Goal: Find specific page/section: Find specific page/section

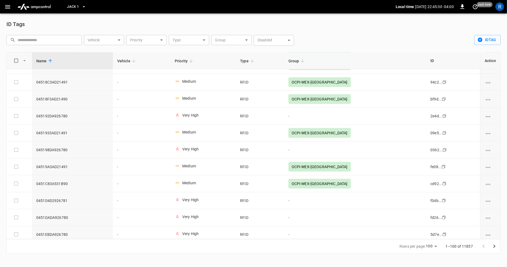
scroll to position [653, 0]
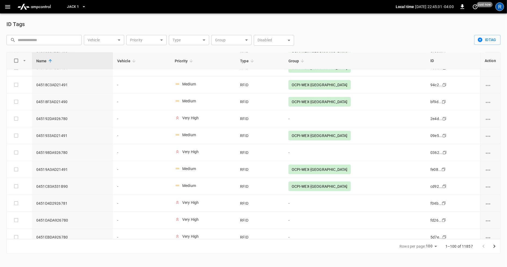
click at [499, 9] on div "R" at bounding box center [499, 6] width 9 height 9
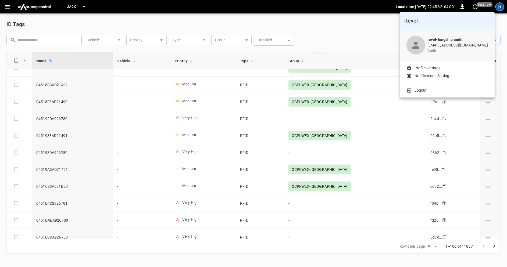
click at [419, 91] on p "Logout" at bounding box center [421, 91] width 12 height 6
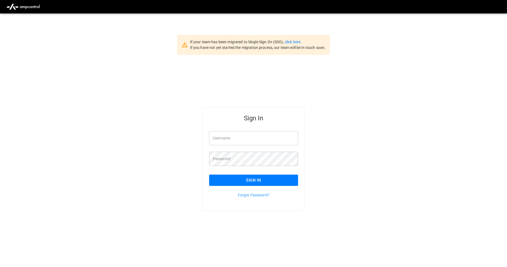
type input "**********"
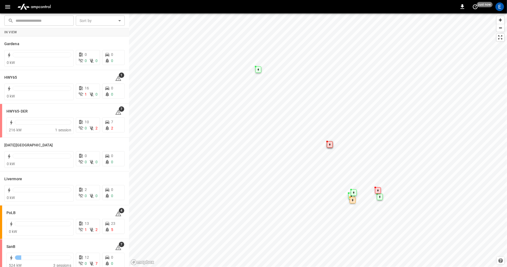
click at [8, 7] on icon "button" at bounding box center [7, 6] width 7 height 7
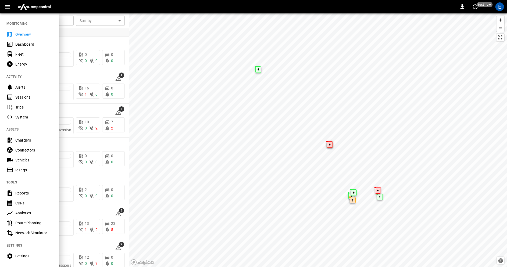
click at [37, 161] on div "Vehicles" at bounding box center [33, 160] width 37 height 5
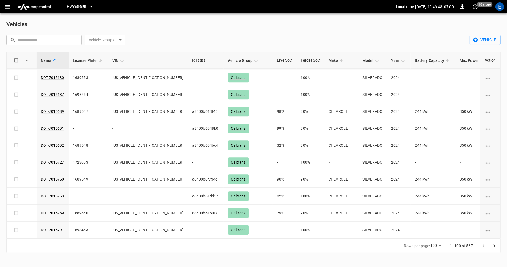
scroll to position [1513, 0]
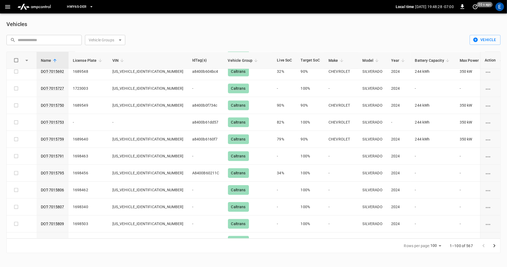
click at [211, 26] on div "Vehicles" at bounding box center [253, 24] width 494 height 9
click at [95, 10] on button "HWY65-DER" at bounding box center [80, 7] width 31 height 10
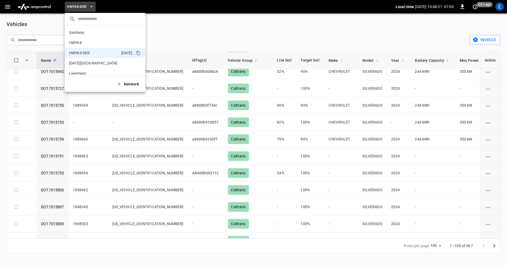
scroll to position [19, 0]
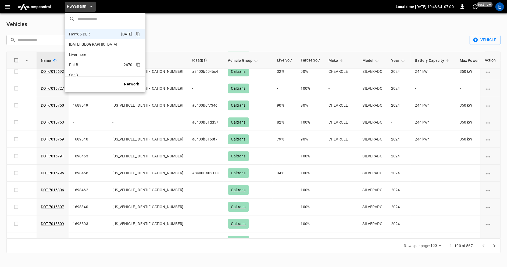
click at [99, 65] on p "PoLB" at bounding box center [95, 64] width 52 height 5
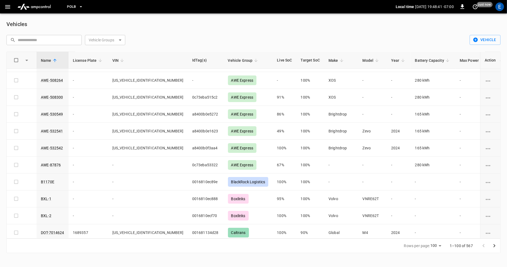
scroll to position [0, 0]
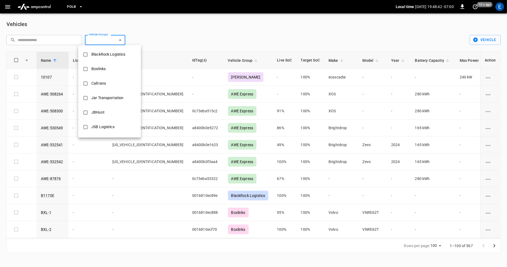
click at [118, 41] on body "PoLB Local time [DATE] 19:48:42 -07:00 0 10 s ago E Vehicles ​ ​ Vehicle Groups…" at bounding box center [253, 130] width 507 height 260
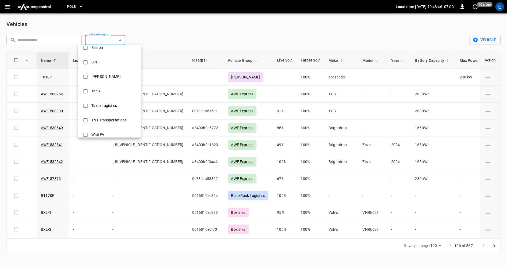
scroll to position [211, 0]
click at [113, 91] on li "TaaS" at bounding box center [109, 90] width 63 height 15
type input "****"
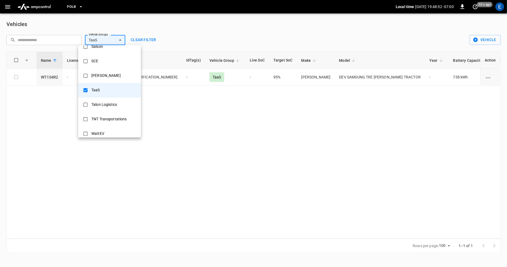
click at [113, 91] on li "TaaS" at bounding box center [109, 90] width 63 height 15
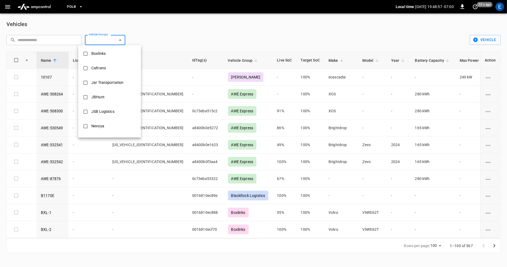
scroll to position [0, 0]
click at [110, 55] on div "BlackRock Logistics" at bounding box center [108, 54] width 41 height 10
type input "**********"
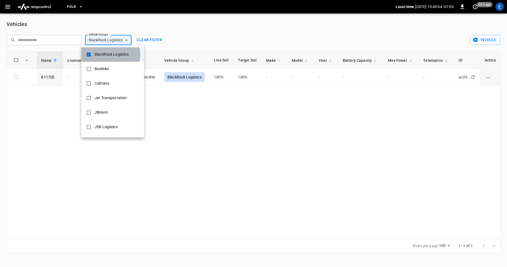
click at [110, 55] on div "BlackRock Logistics" at bounding box center [111, 54] width 41 height 10
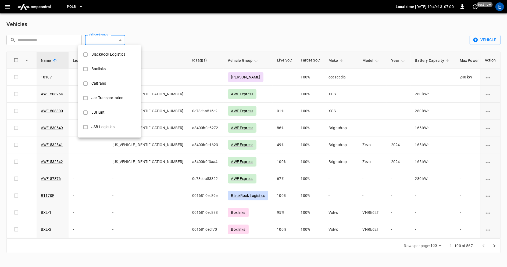
click at [266, 30] on div at bounding box center [253, 133] width 507 height 267
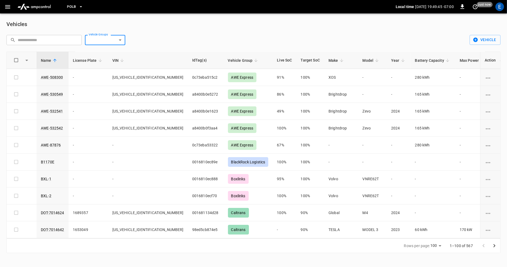
scroll to position [33, 0]
